Goal: Information Seeking & Learning: Check status

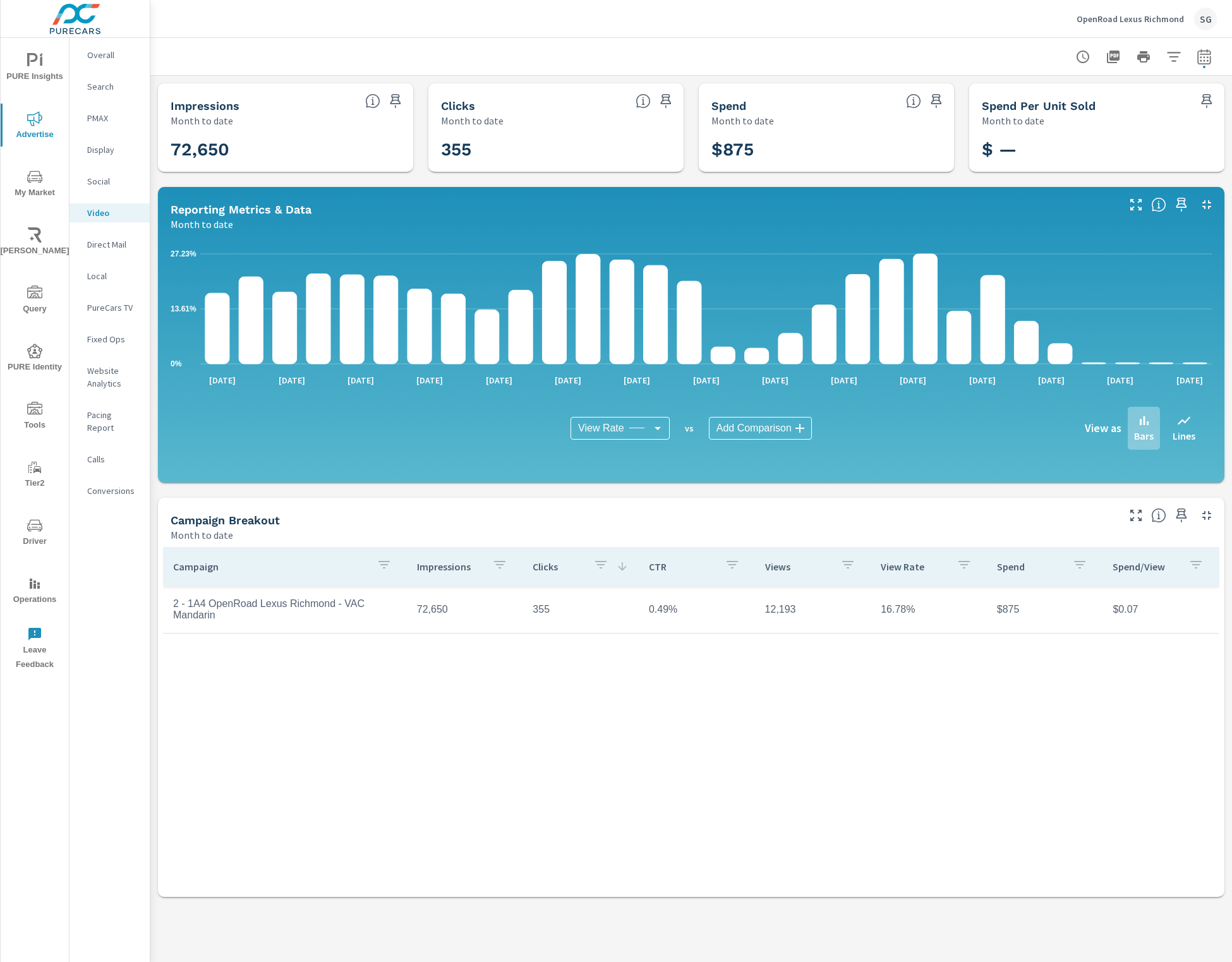
click at [623, 425] on body "PURE Insights Advertise My Market Riley AI Query PURE Identity Tools Tier2 Driv…" at bounding box center [616, 481] width 1232 height 962
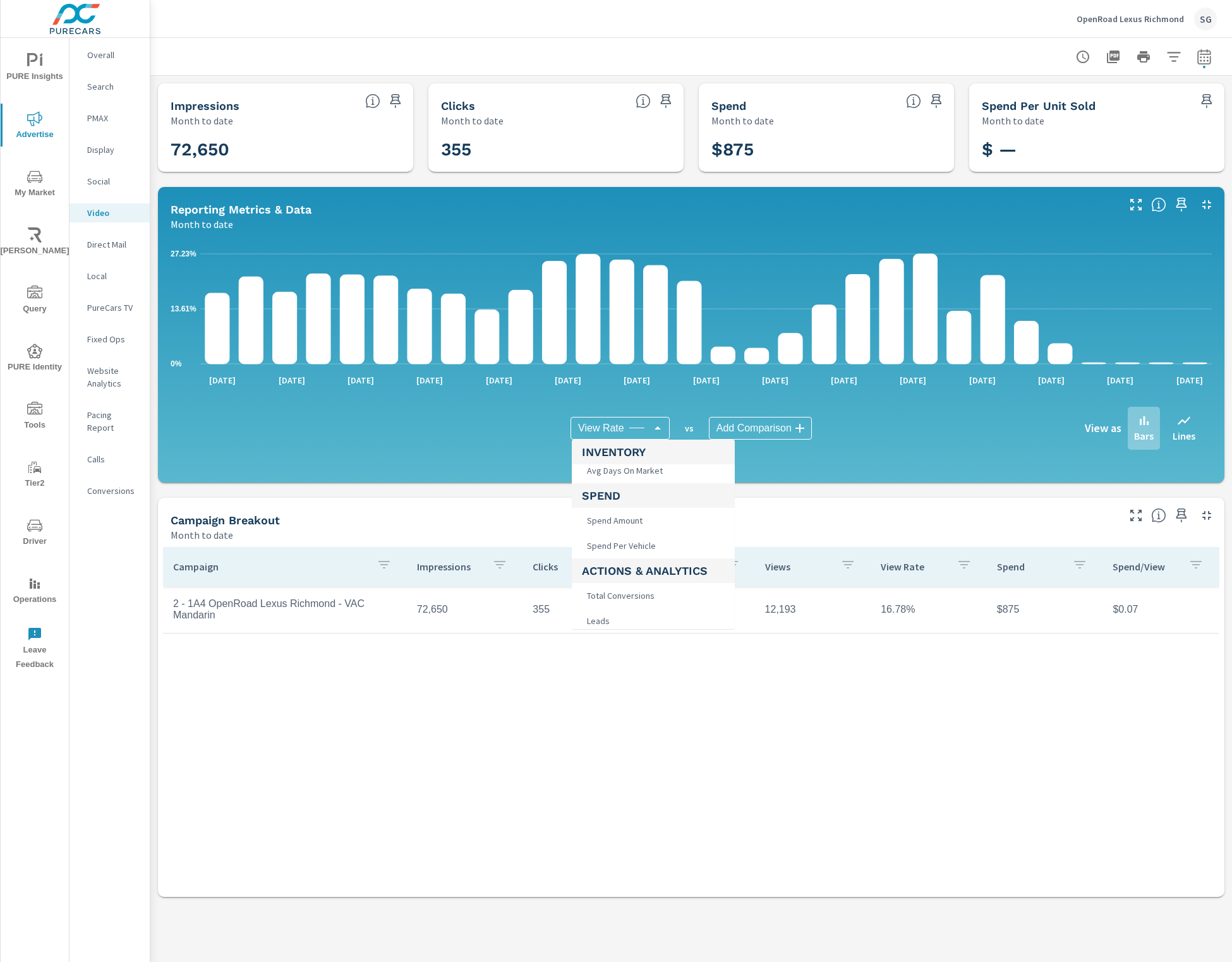
scroll to position [157, 0]
click at [621, 495] on span "Spend Amount" at bounding box center [613, 495] width 63 height 18
type input "Spend Amount"
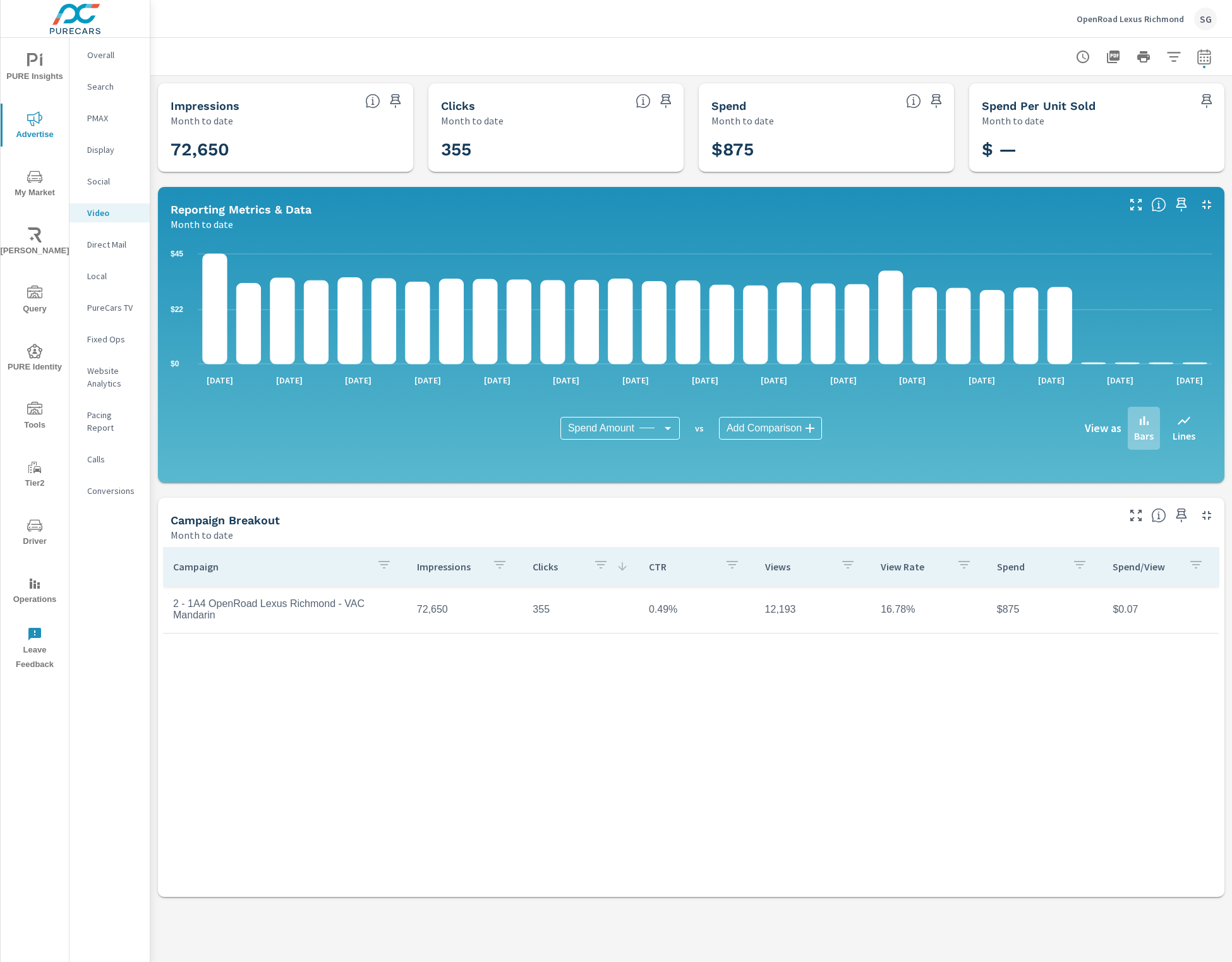
click at [1175, 56] on icon "button" at bounding box center [1173, 56] width 13 height 9
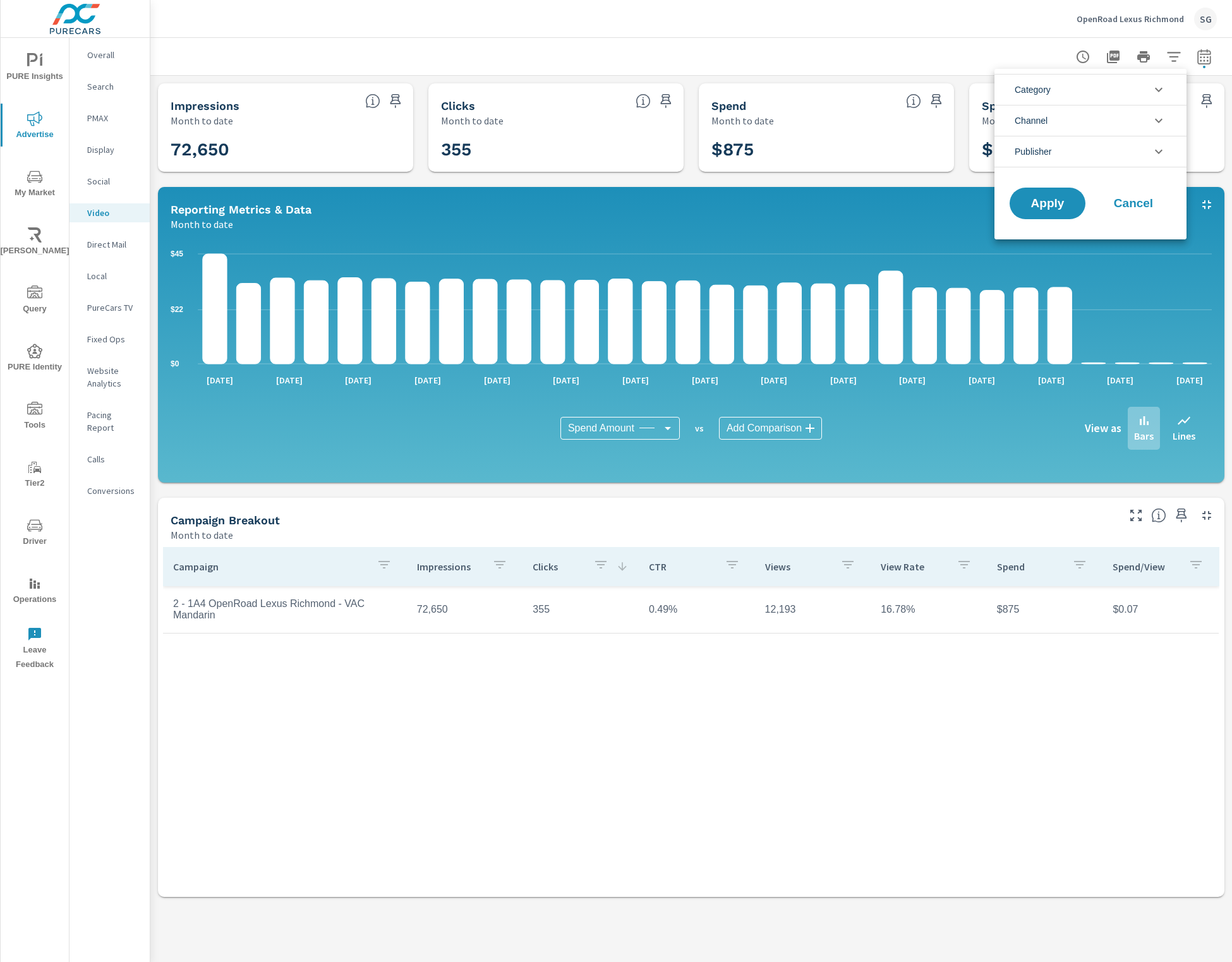
click at [1131, 143] on li "Publisher" at bounding box center [1090, 151] width 192 height 32
click at [30, 525] on div at bounding box center [616, 481] width 1232 height 962
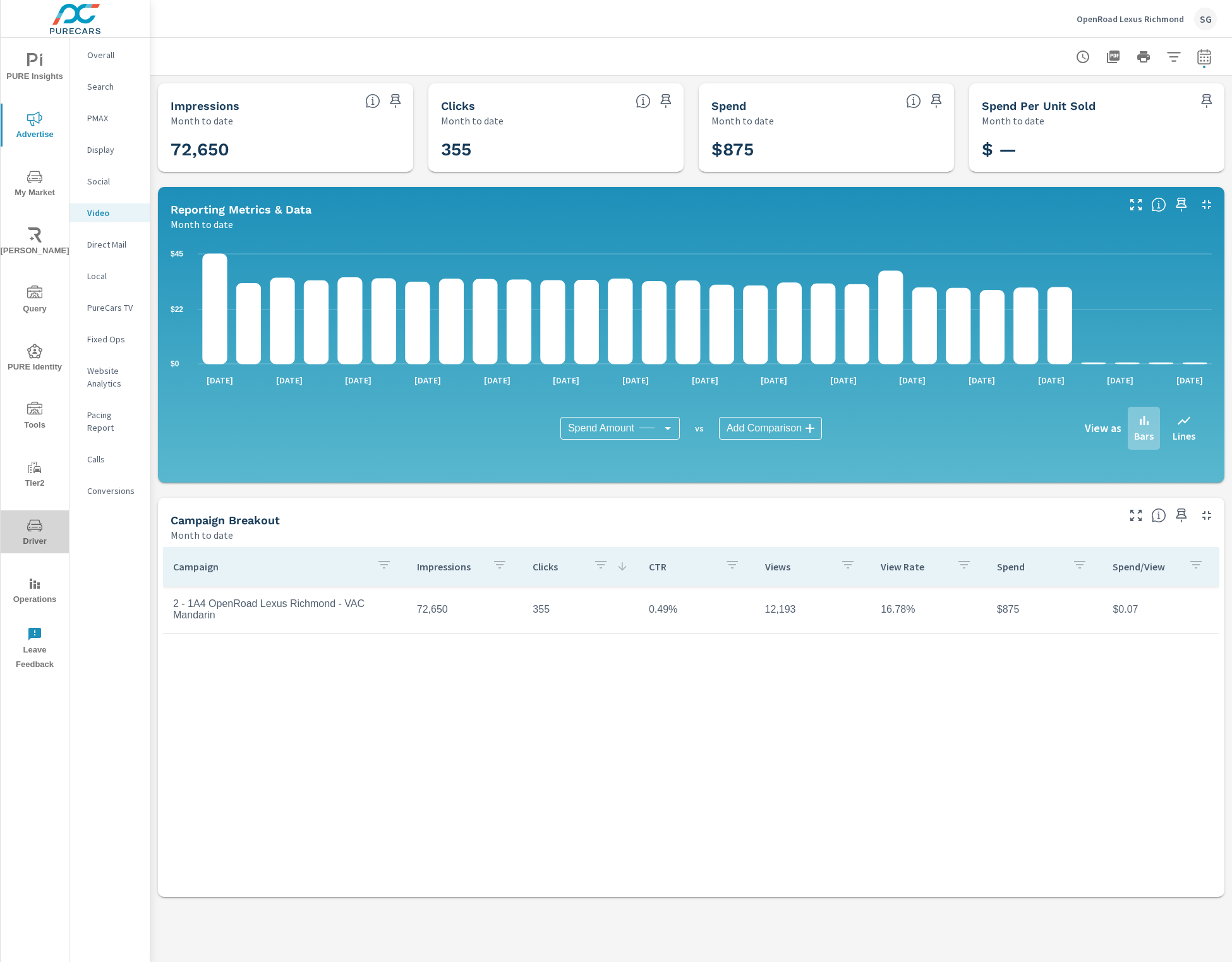
click at [30, 535] on span "Driver" at bounding box center [34, 533] width 61 height 31
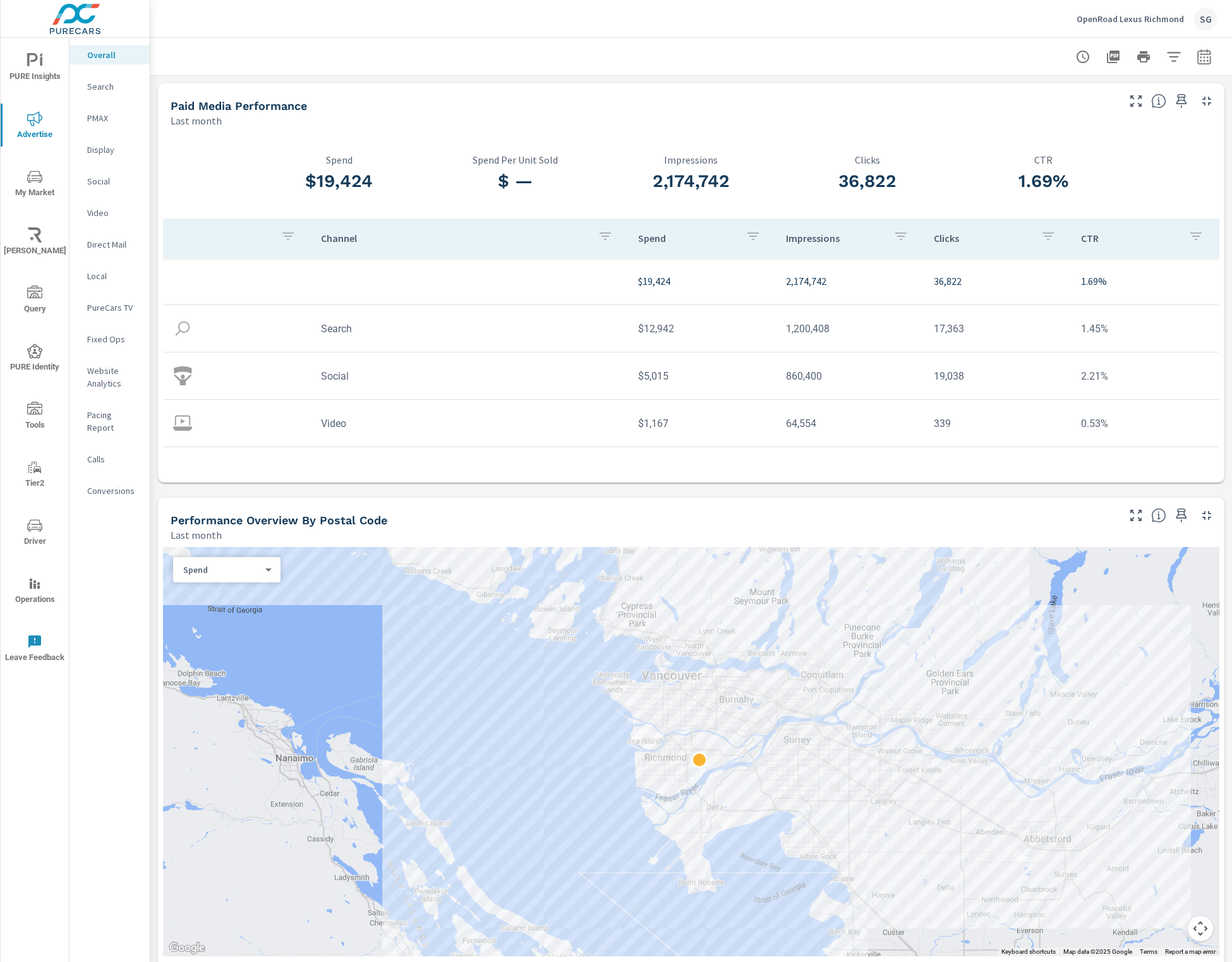
click at [1196, 60] on icon "button" at bounding box center [1204, 57] width 15 height 15
select select "Last month"
click at [103, 206] on p "Video" at bounding box center [113, 212] width 52 height 13
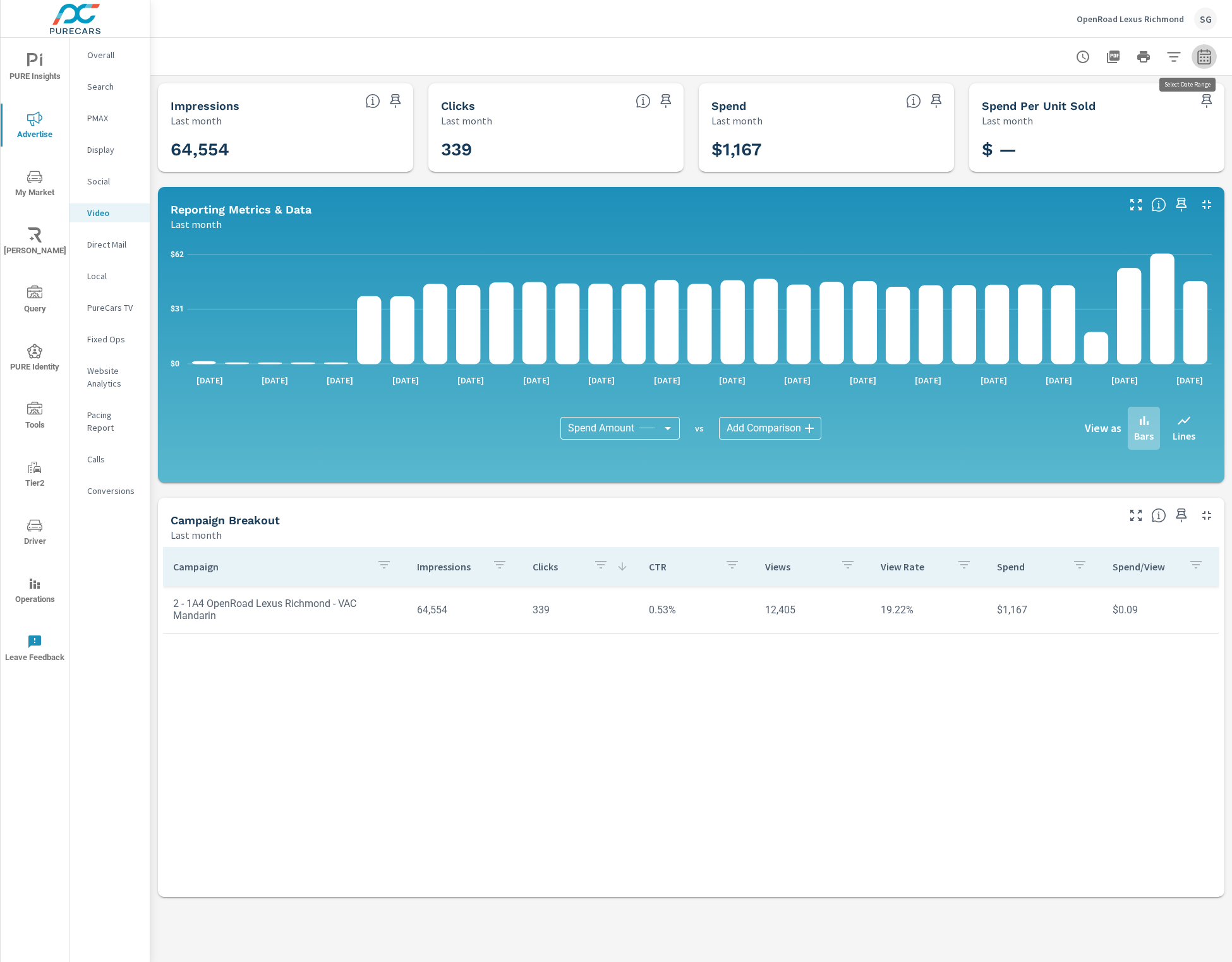
click at [1207, 56] on icon "button" at bounding box center [1204, 59] width 9 height 5
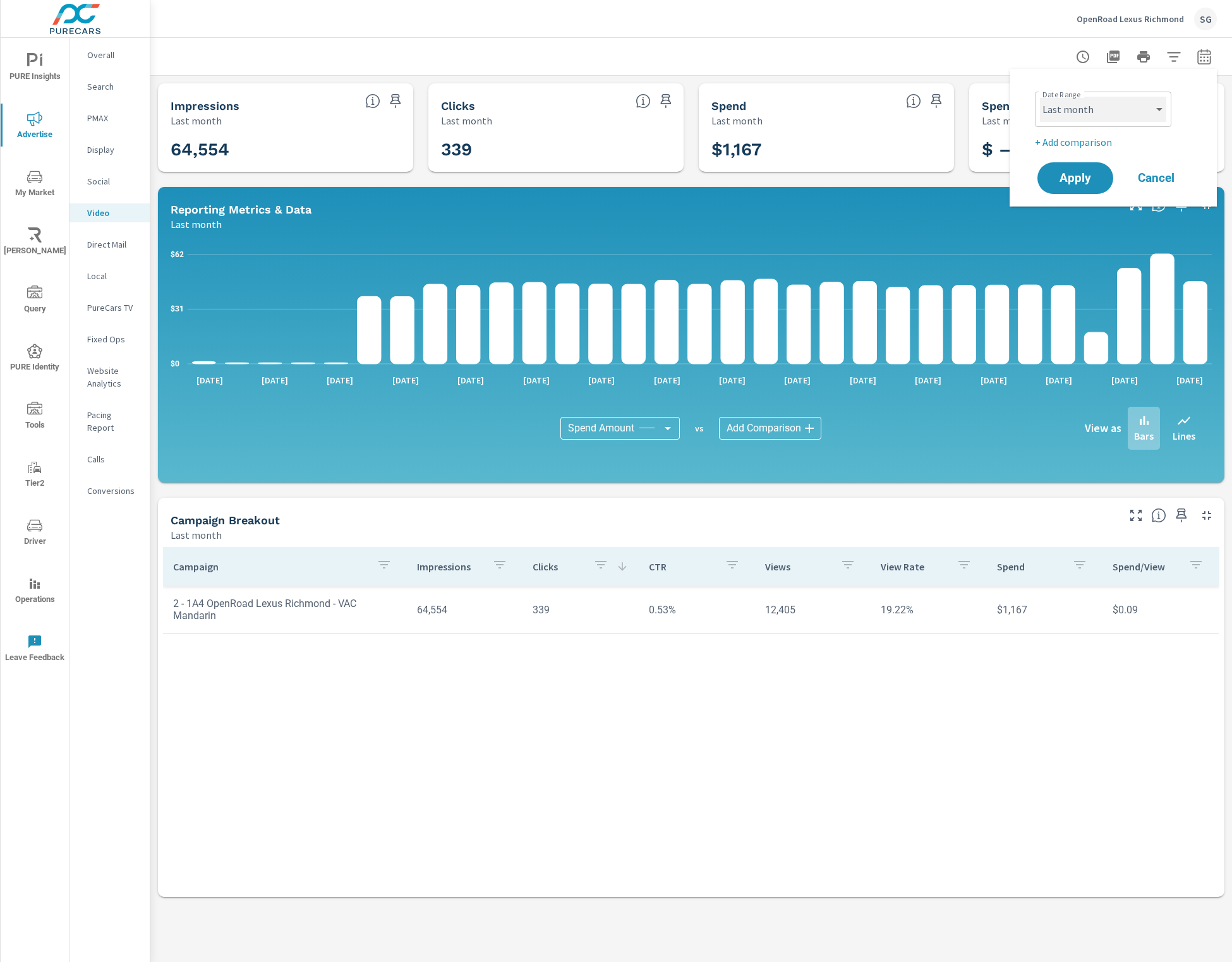
click at [1157, 114] on select "Custom [DATE] Last week Last 7 days Last 14 days Last 30 days Last 45 days Last…" at bounding box center [1103, 110] width 127 height 26
click at [1039, 97] on select "Custom [DATE] Last week Last 7 days Last 14 days Last 30 days Last 45 days Last…" at bounding box center [1103, 110] width 127 height 26
select select "custom"
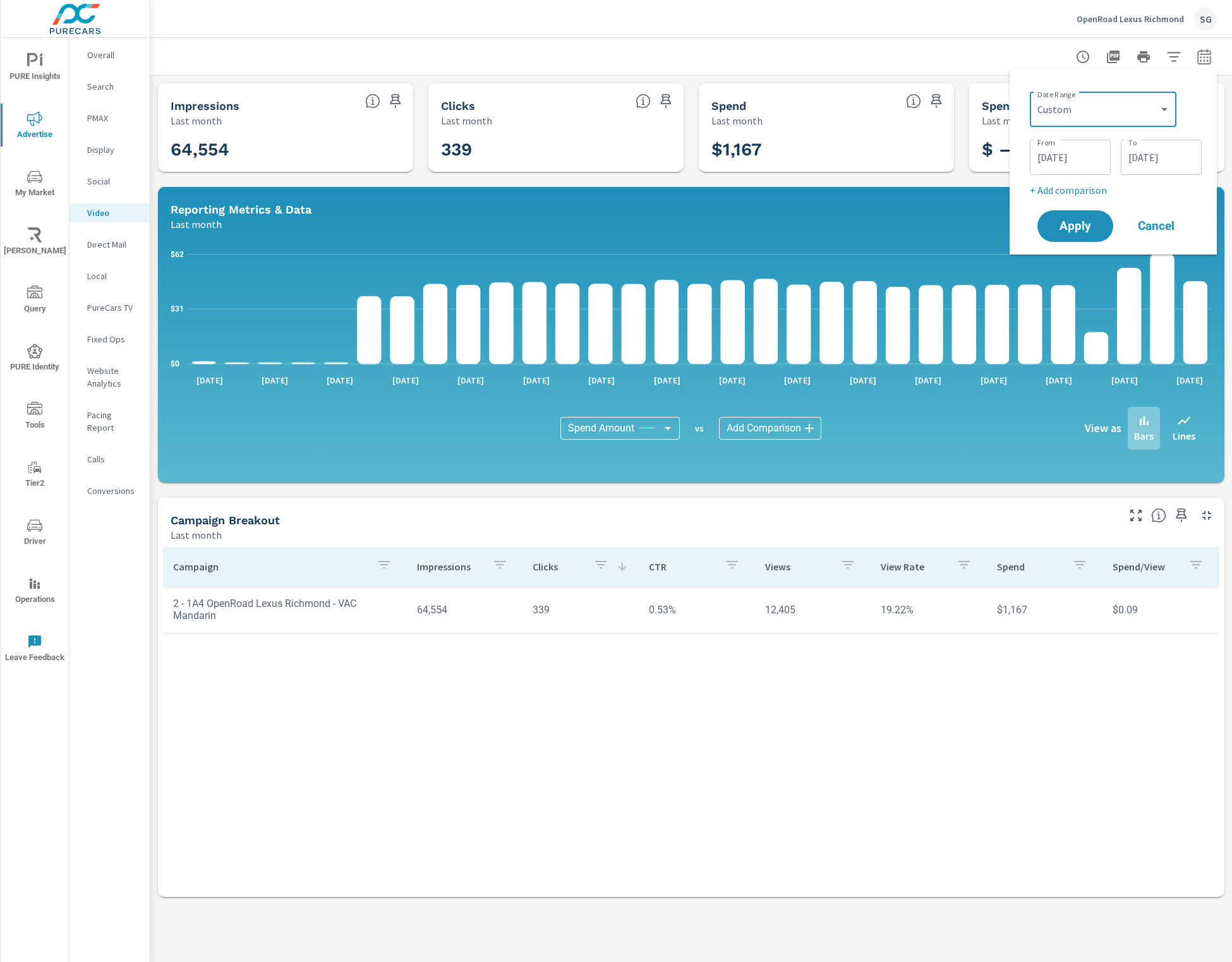
click at [1074, 156] on input "08/01/2025" at bounding box center [1069, 157] width 71 height 26
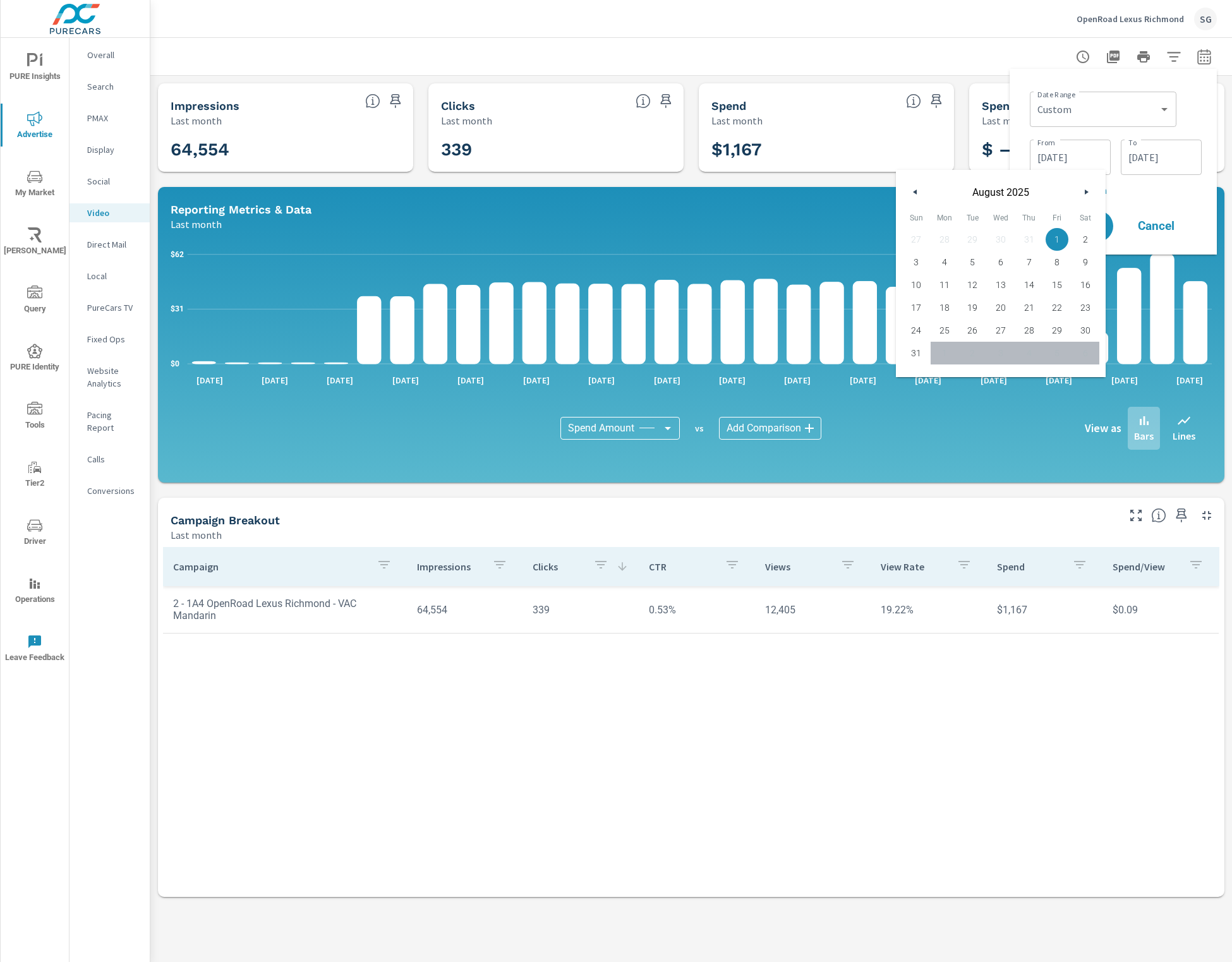
click at [1088, 189] on icon "button" at bounding box center [1087, 192] width 6 height 5
click at [1085, 187] on button "button" at bounding box center [1086, 192] width 15 height 15
click at [1080, 198] on div "August 2025" at bounding box center [1000, 188] width 210 height 38
click at [1082, 196] on button "button" at bounding box center [1086, 192] width 15 height 15
click at [1085, 193] on icon "button" at bounding box center [1087, 192] width 6 height 5
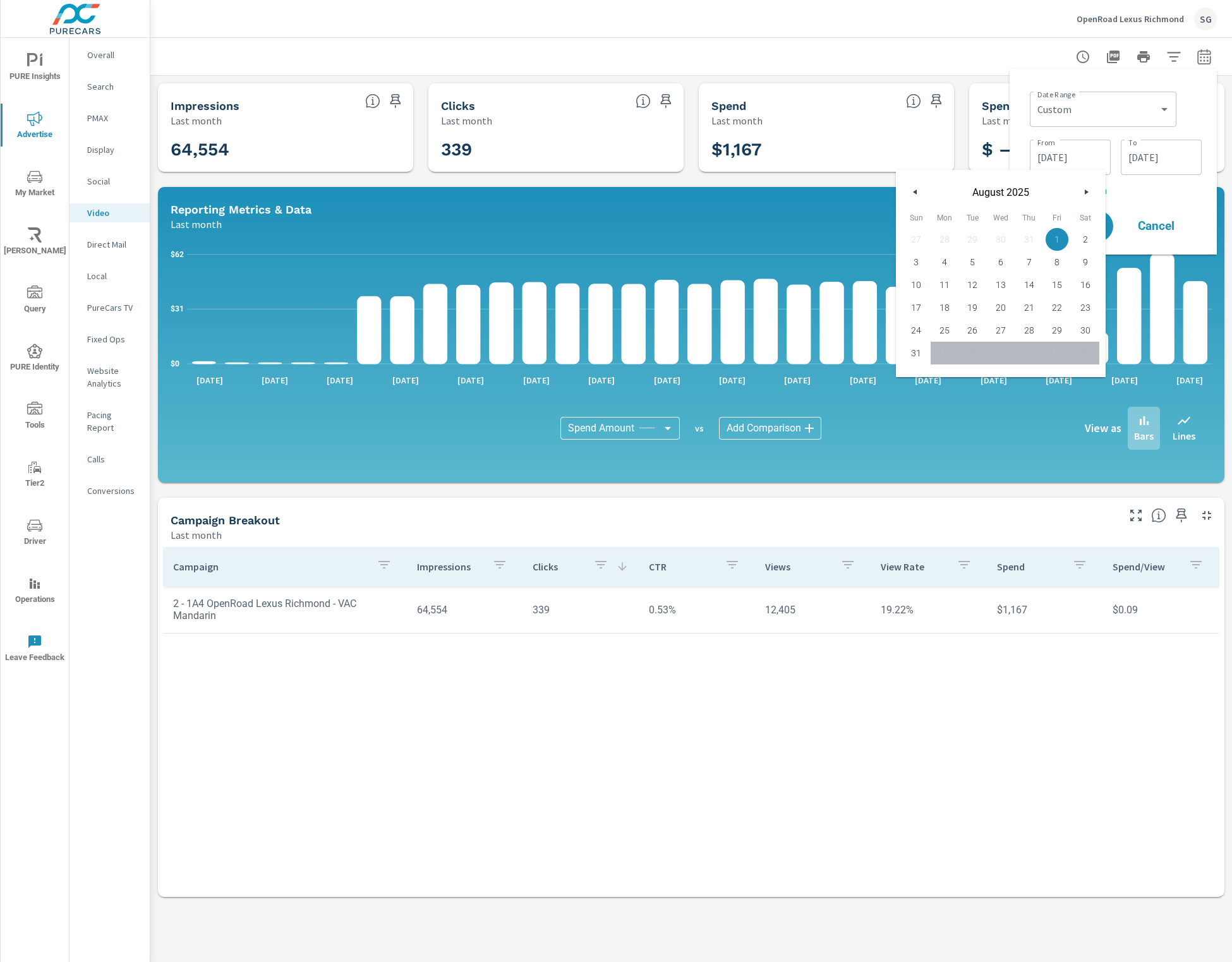
drag, startPoint x: 1084, startPoint y: 193, endPoint x: 1135, endPoint y: 155, distance: 63.6
click at [1085, 192] on icon "button" at bounding box center [1087, 192] width 6 height 5
click at [1140, 160] on input "08/31/2025" at bounding box center [1161, 157] width 71 height 26
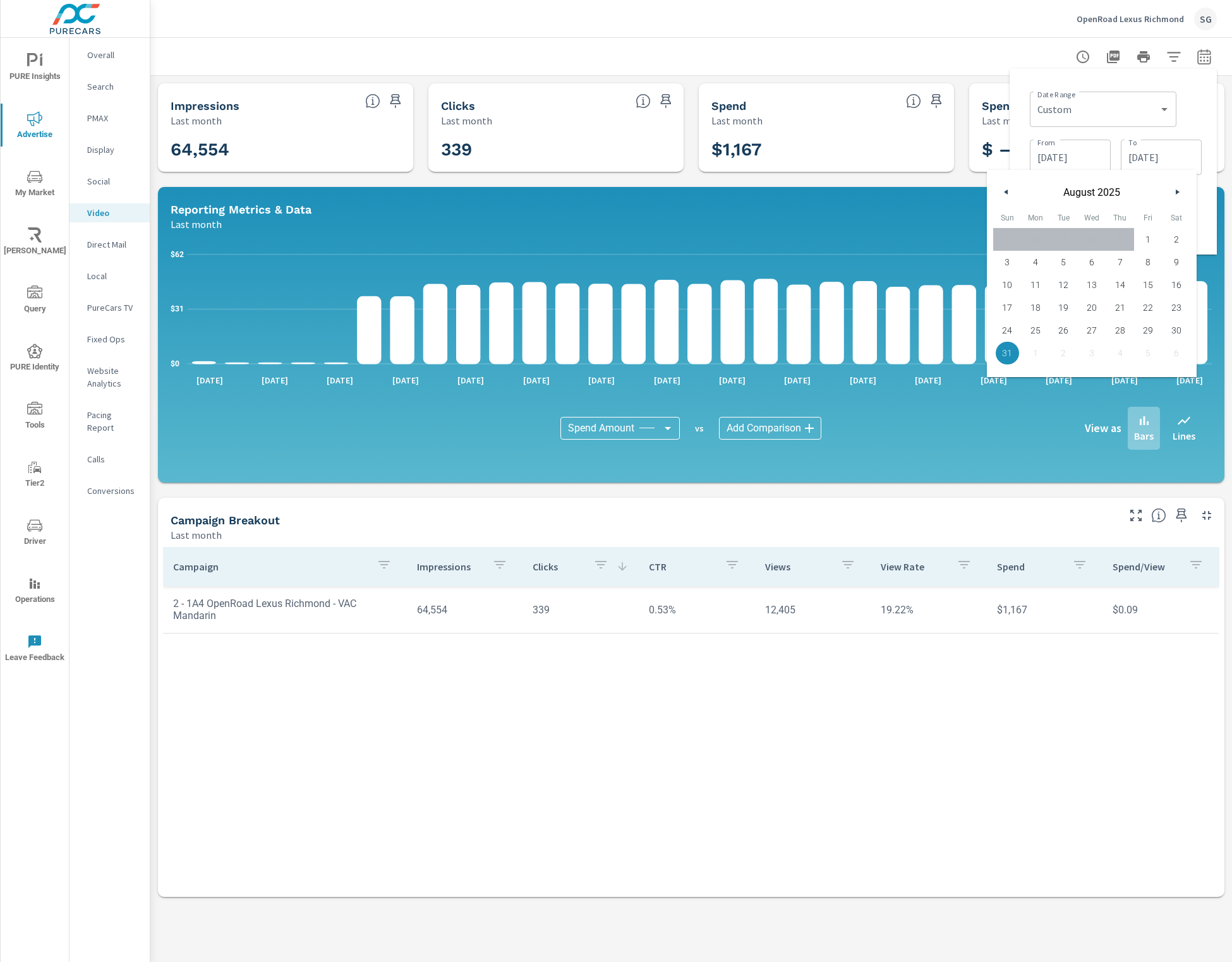
click at [1179, 193] on icon "button" at bounding box center [1178, 192] width 6 height 5
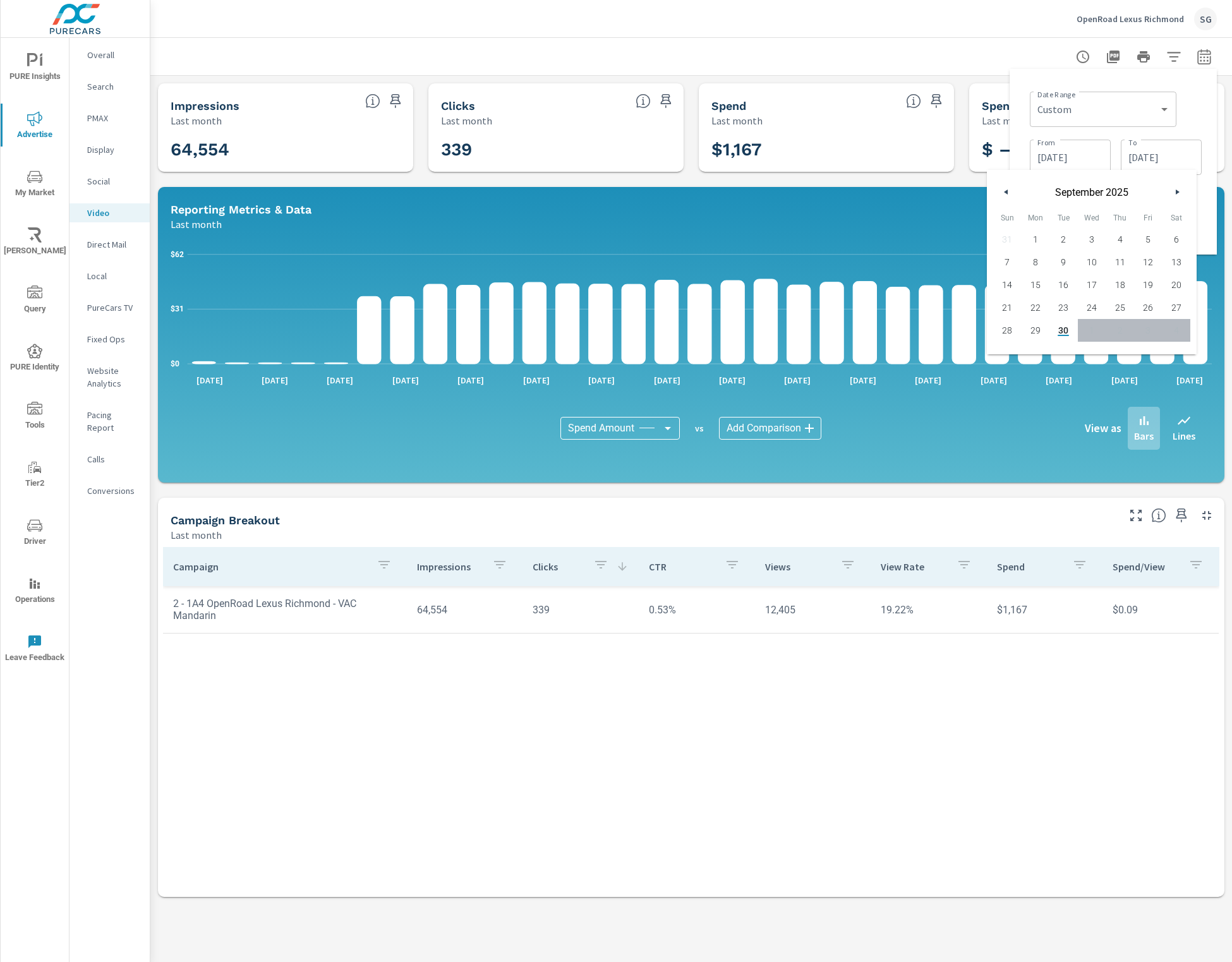
drag, startPoint x: 1068, startPoint y: 333, endPoint x: 1059, endPoint y: 252, distance: 81.5
click at [1066, 333] on span "30" at bounding box center [1062, 330] width 28 height 16
type input "09/30/2025"
click at [1073, 153] on input "08/01/2025" at bounding box center [1069, 157] width 71 height 26
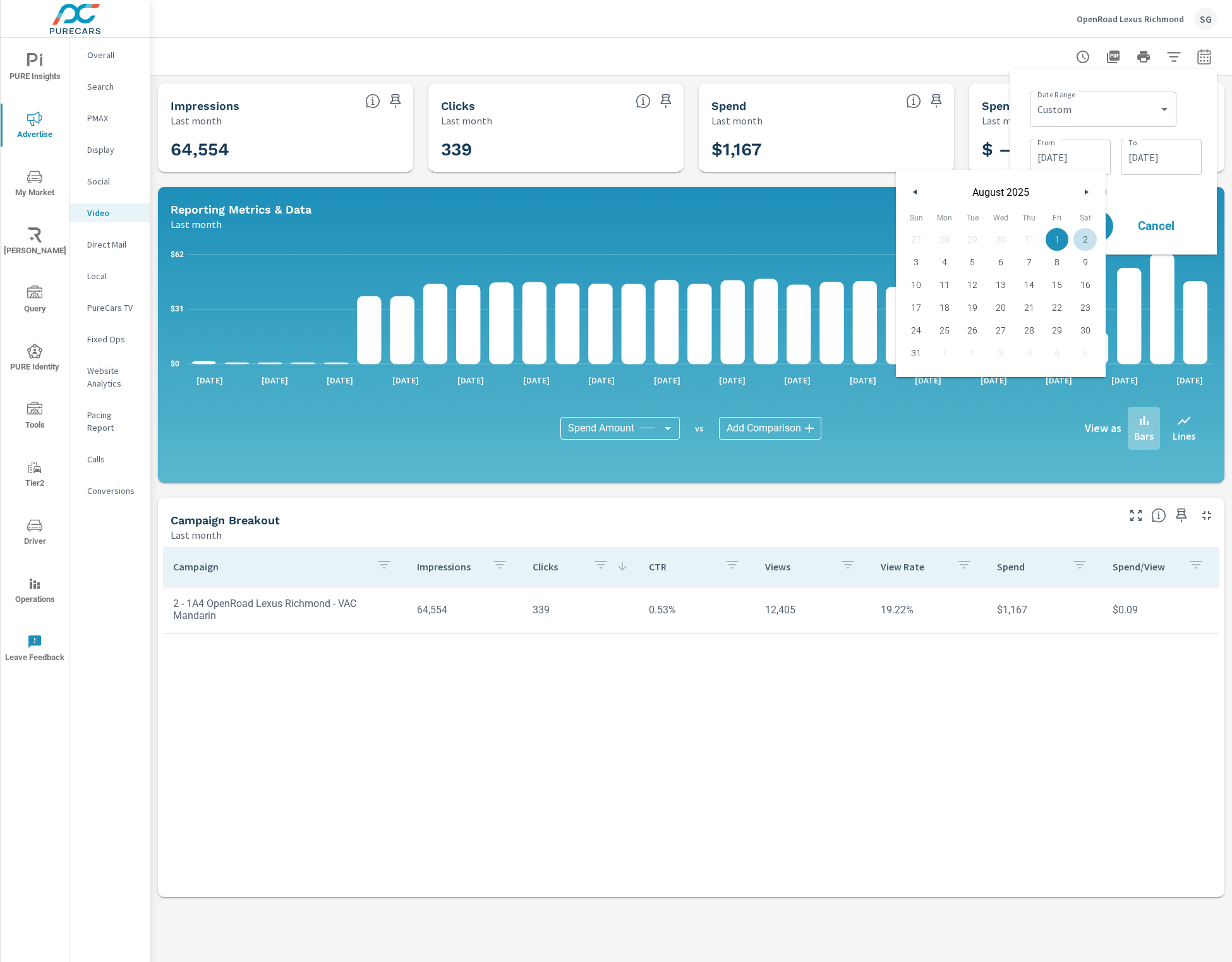
click at [1088, 184] on button "button" at bounding box center [1086, 192] width 15 height 15
click at [948, 235] on span "1" at bounding box center [944, 239] width 28 height 16
type input "09/01/2025"
click at [1116, 206] on div "Date Range Custom Yesterday Last week Last 7 days Last 14 days Last 30 days Las…" at bounding box center [1113, 161] width 187 height 165
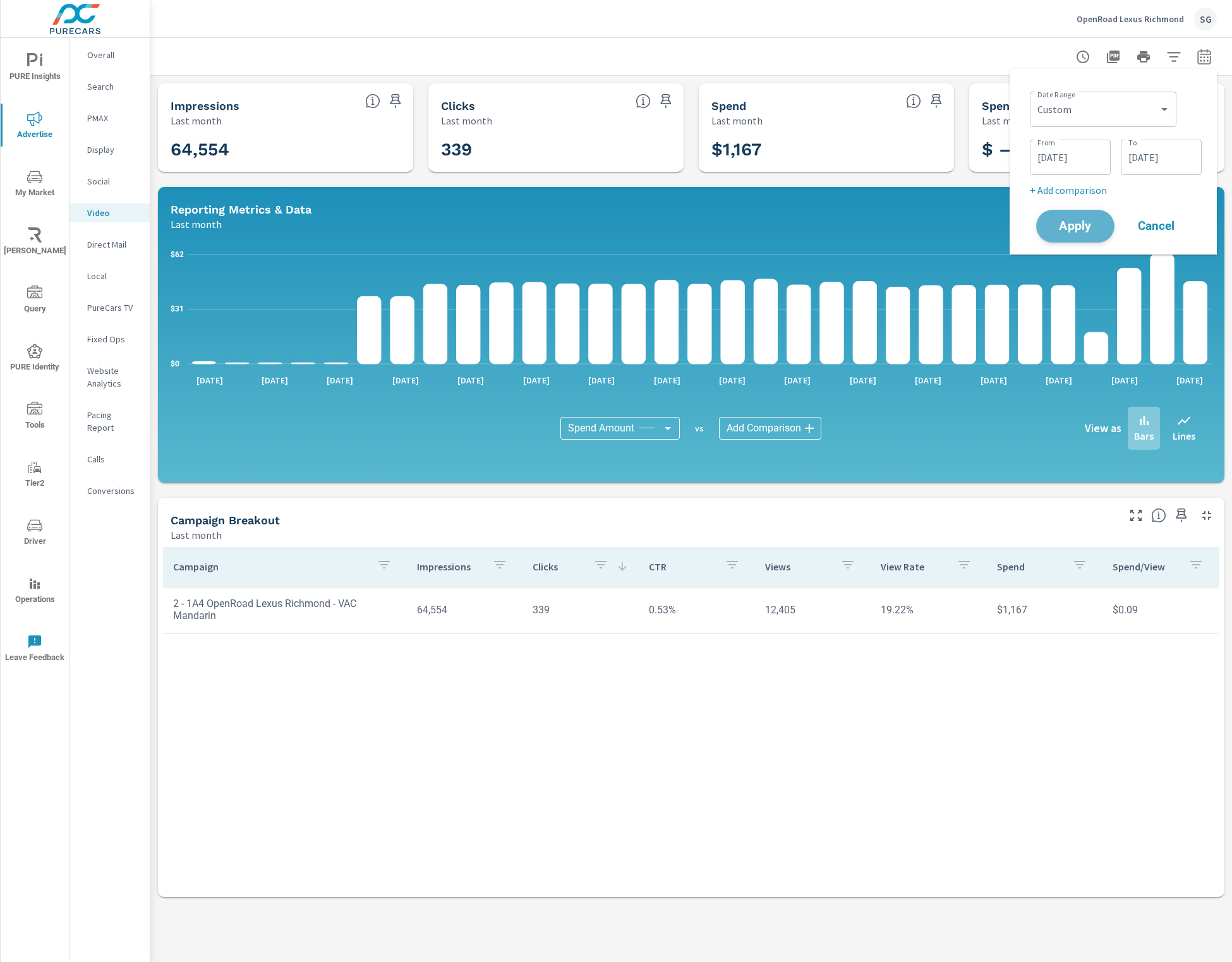
click at [1083, 220] on span "Apply" at bounding box center [1074, 226] width 51 height 12
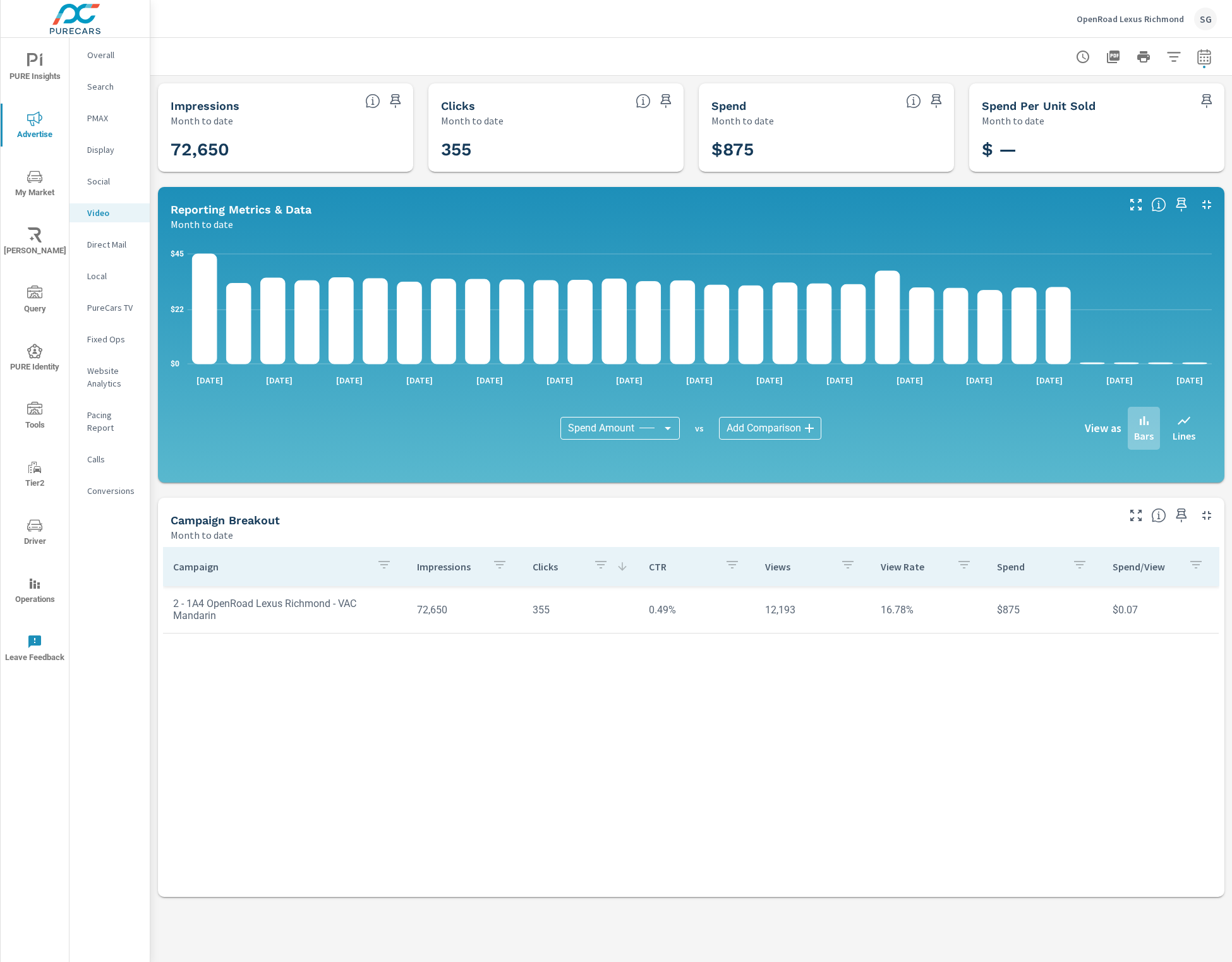
click at [27, 527] on icon "nav menu" at bounding box center [35, 526] width 15 height 15
click at [111, 180] on p "Social" at bounding box center [113, 181] width 52 height 13
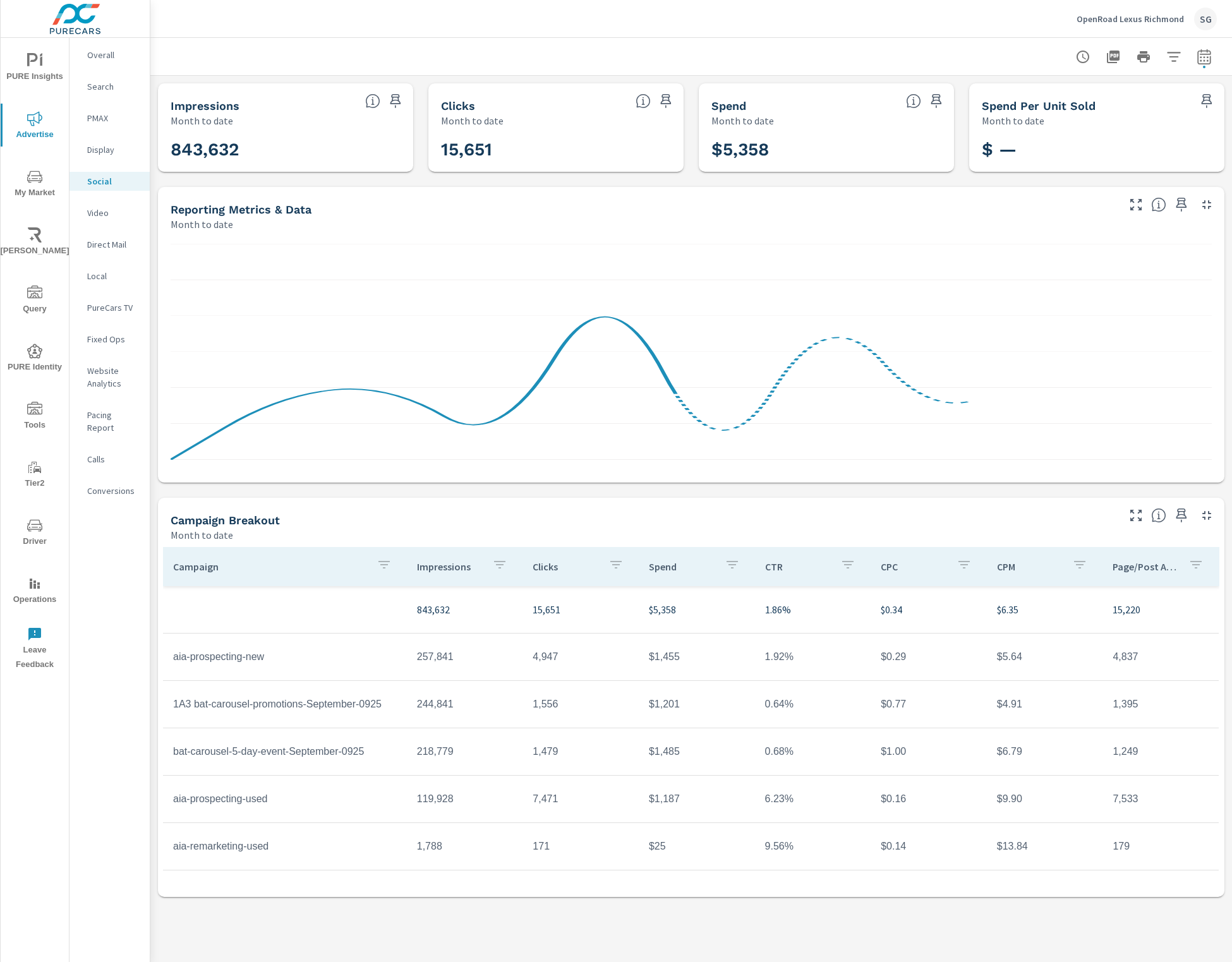
click at [104, 209] on p "Video" at bounding box center [113, 212] width 52 height 13
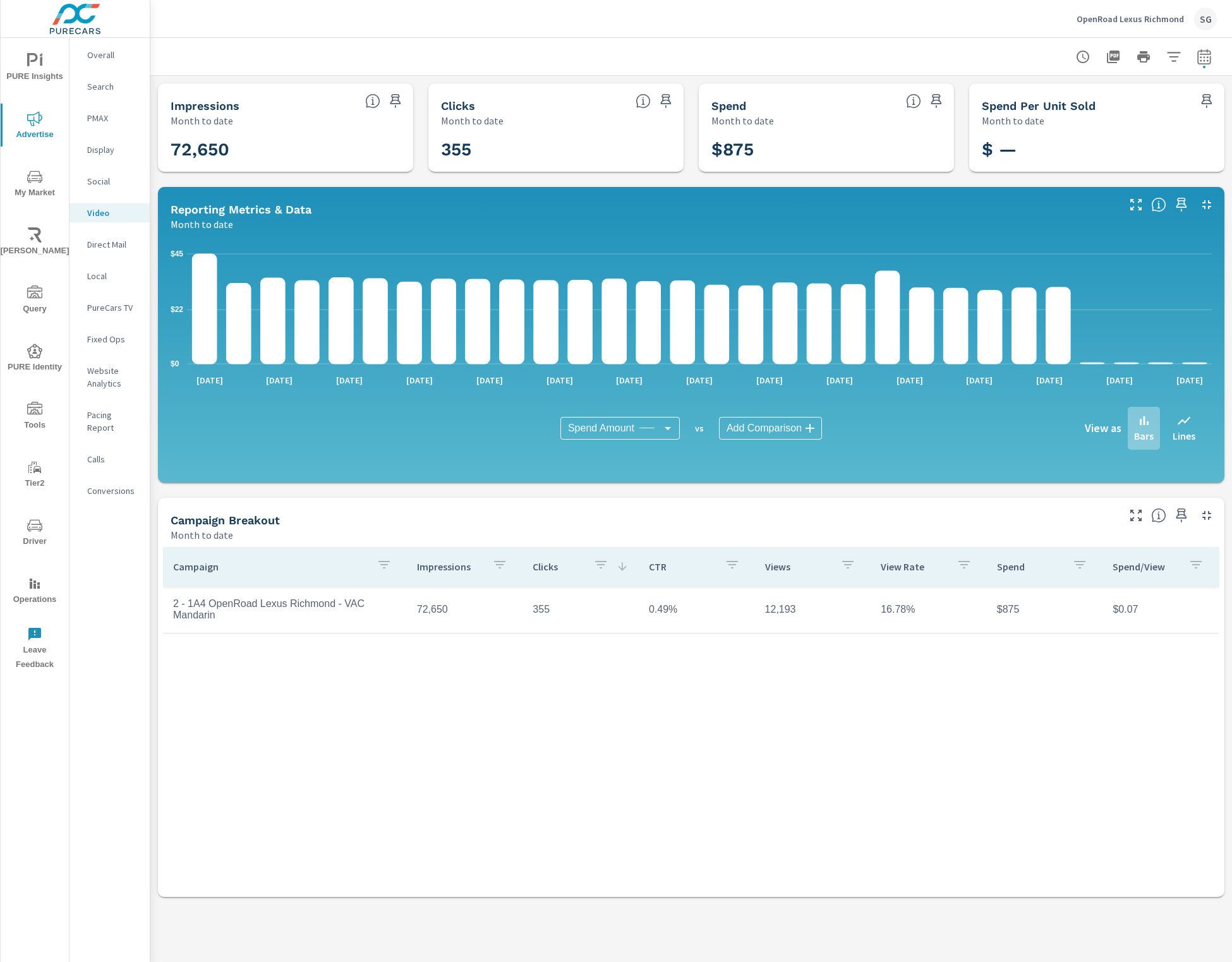
click at [722, 147] on h3 "$875" at bounding box center [826, 149] width 230 height 21
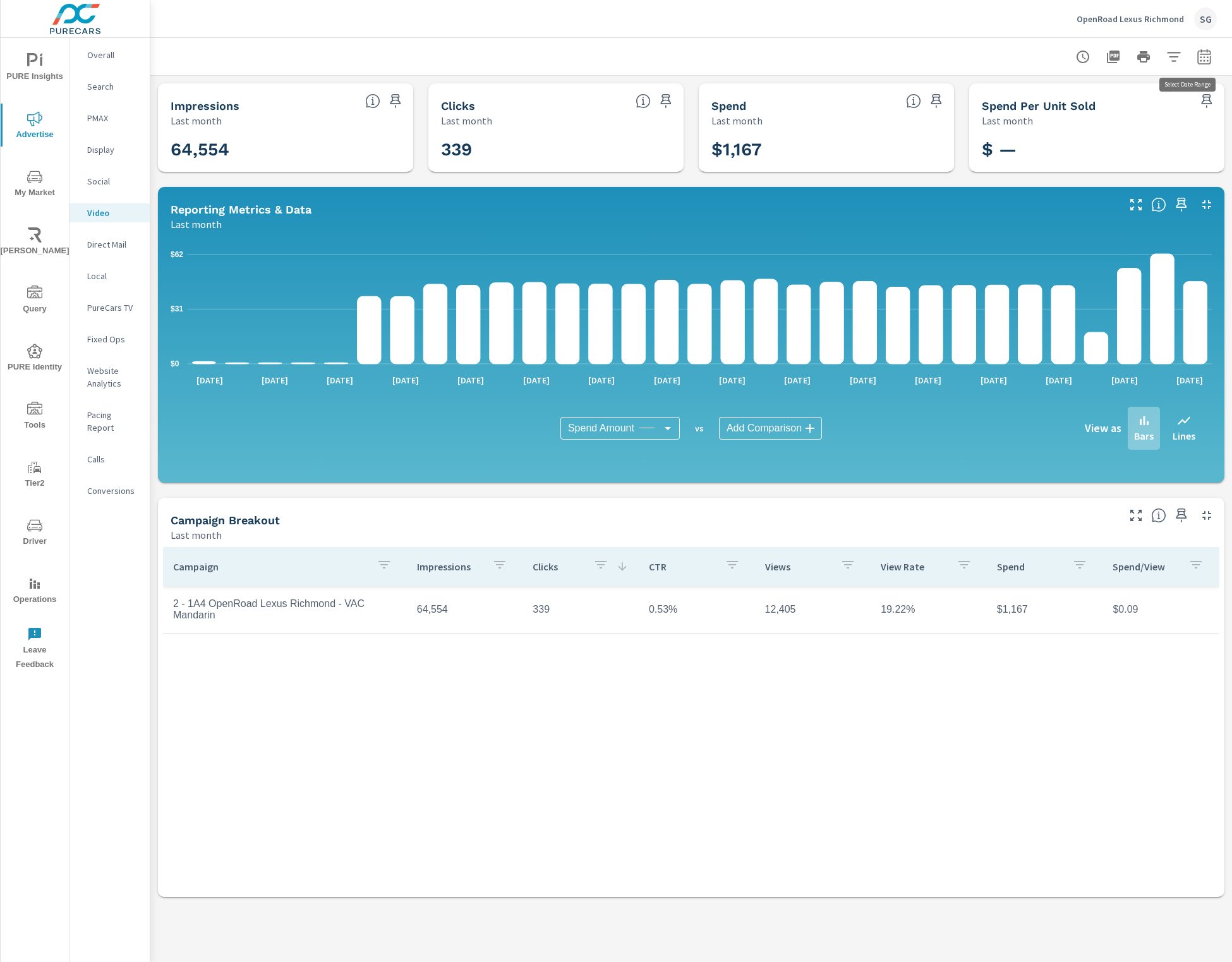
click at [722, 56] on button "button" at bounding box center [1204, 57] width 26 height 26
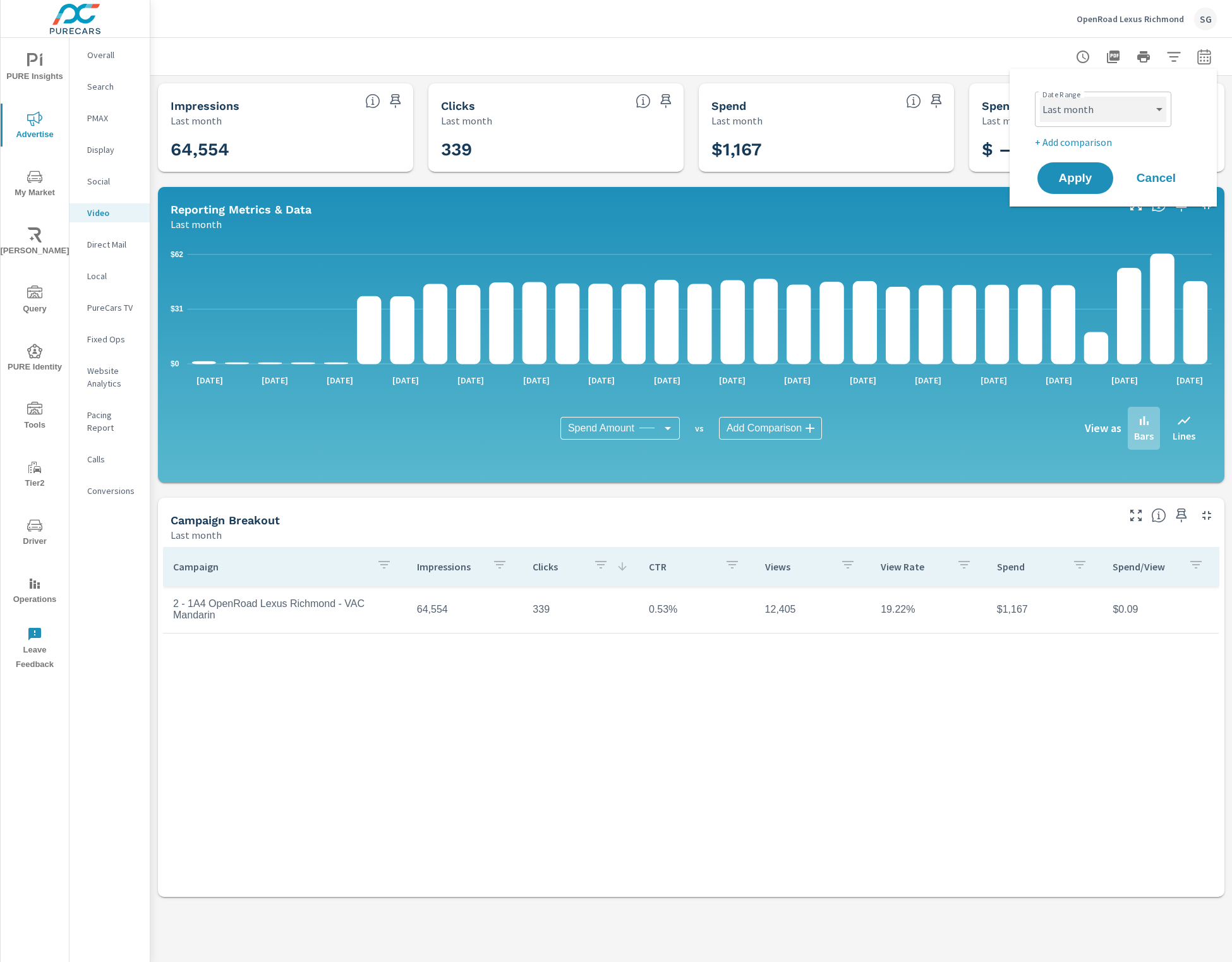
click at [722, 106] on select "Custom [DATE] Last week Last 7 days Last 14 days Last 30 days Last 45 days Last…" at bounding box center [1103, 110] width 127 height 26
click at [722, 97] on select "Custom [DATE] Last week Last 7 days Last 14 days Last 30 days Last 45 days Last…" at bounding box center [1103, 110] width 127 height 26
select select "Month to date"
click at [722, 179] on span "Apply" at bounding box center [1074, 178] width 51 height 12
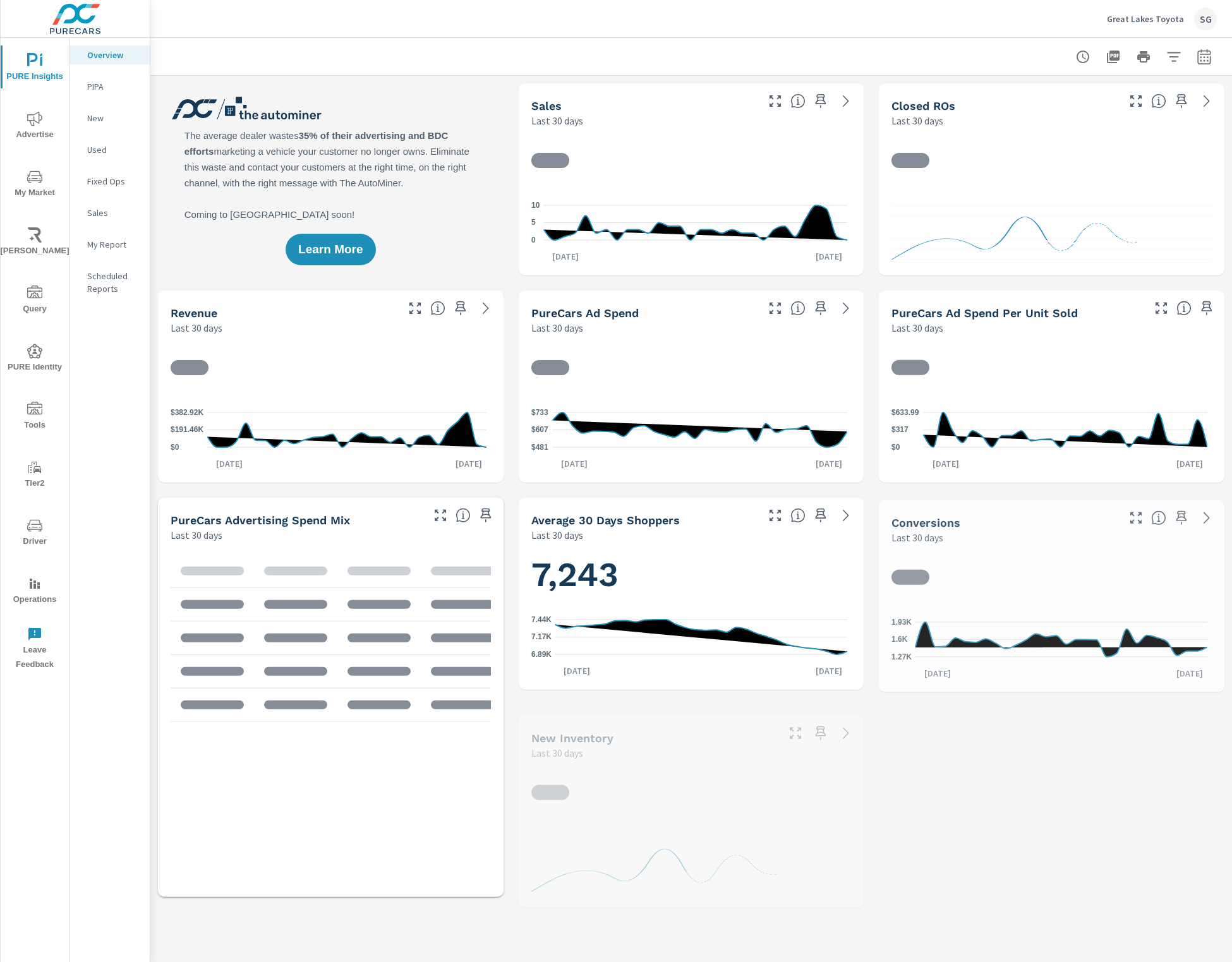
click at [43, 411] on span "Tools" at bounding box center [34, 417] width 61 height 31
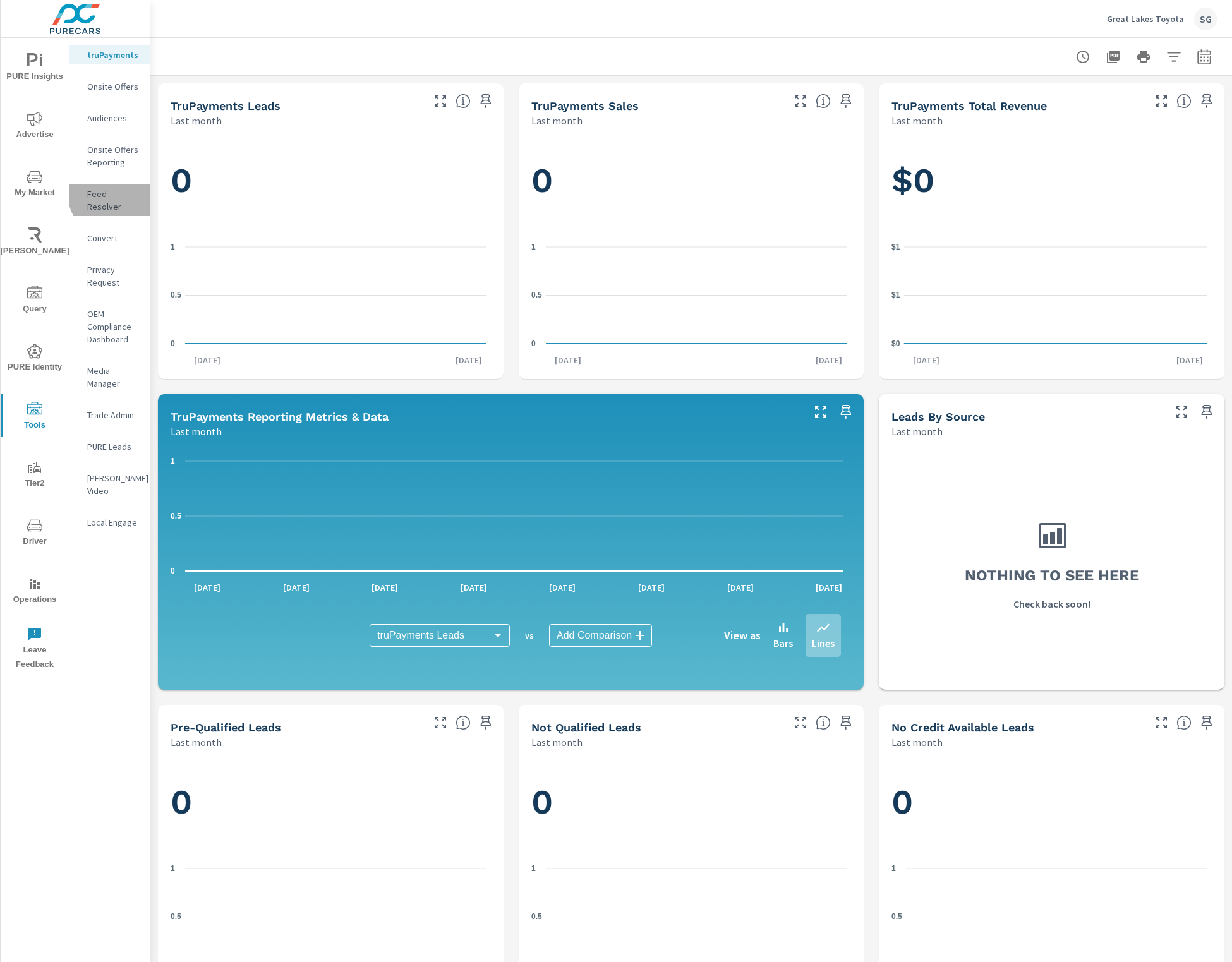
click at [116, 193] on p "Feed Resolver" at bounding box center [113, 200] width 52 height 26
